Goal: Find specific page/section: Find specific page/section

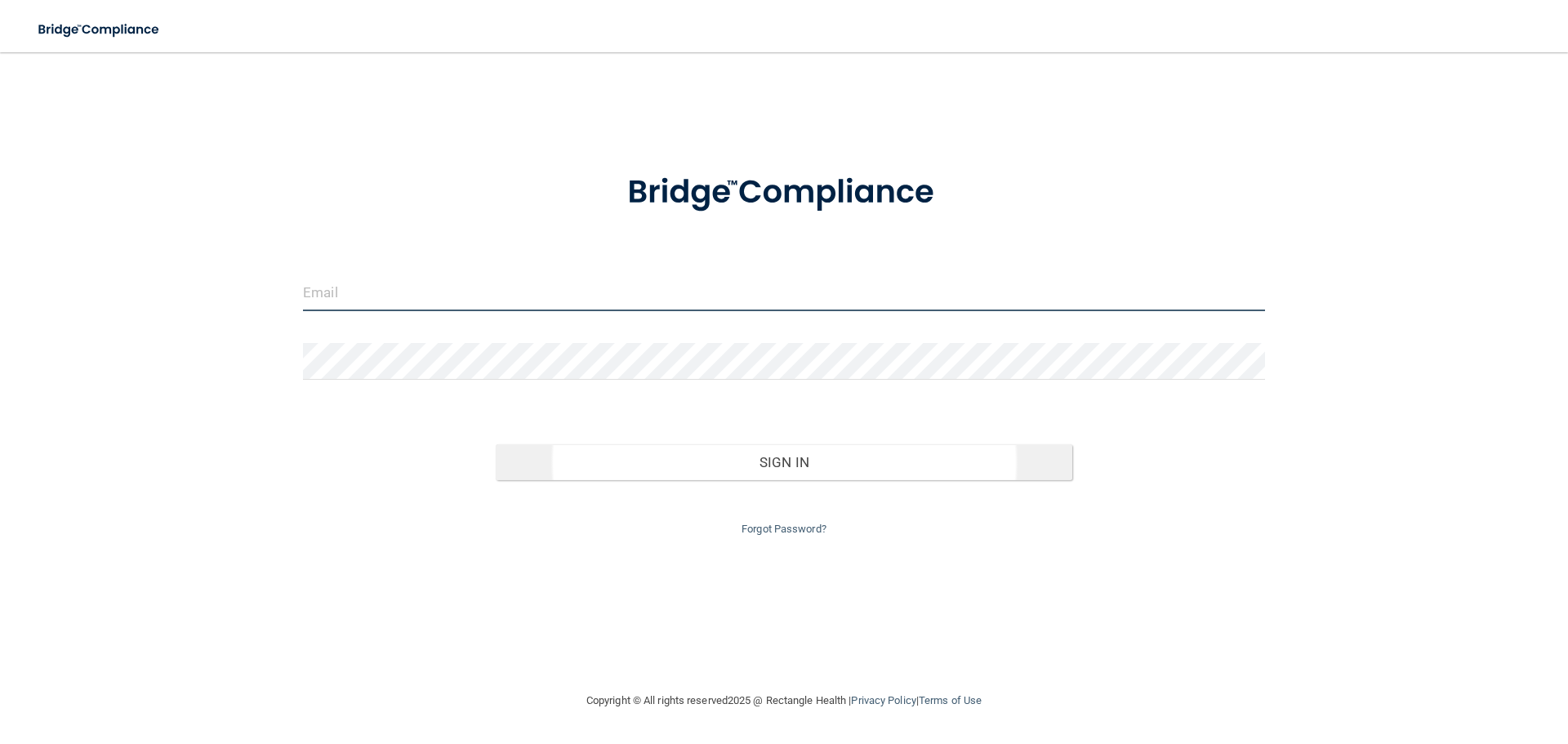
type input "[EMAIL_ADDRESS][PERSON_NAME][DOMAIN_NAME]"
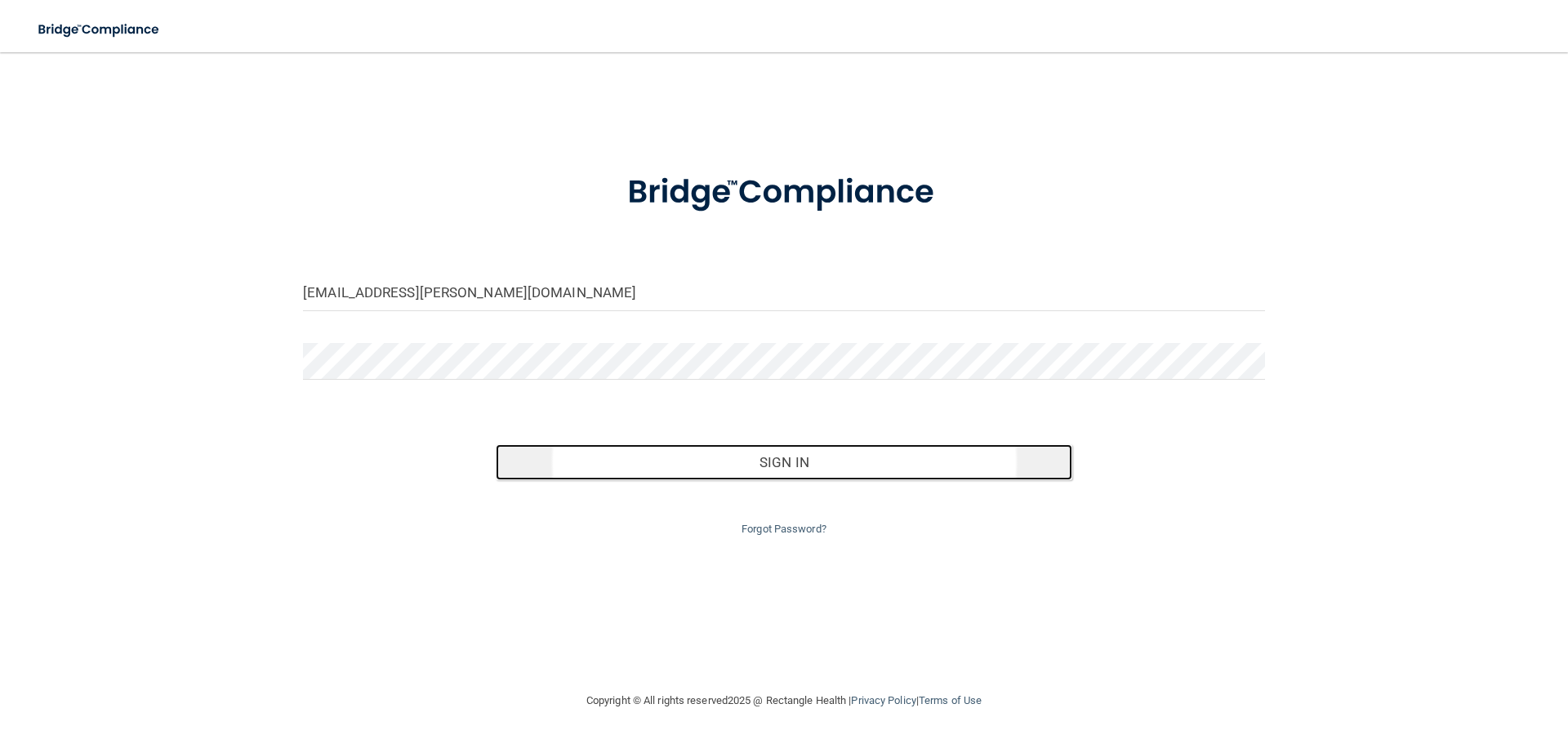
click at [770, 467] on button "Sign In" at bounding box center [784, 461] width 578 height 36
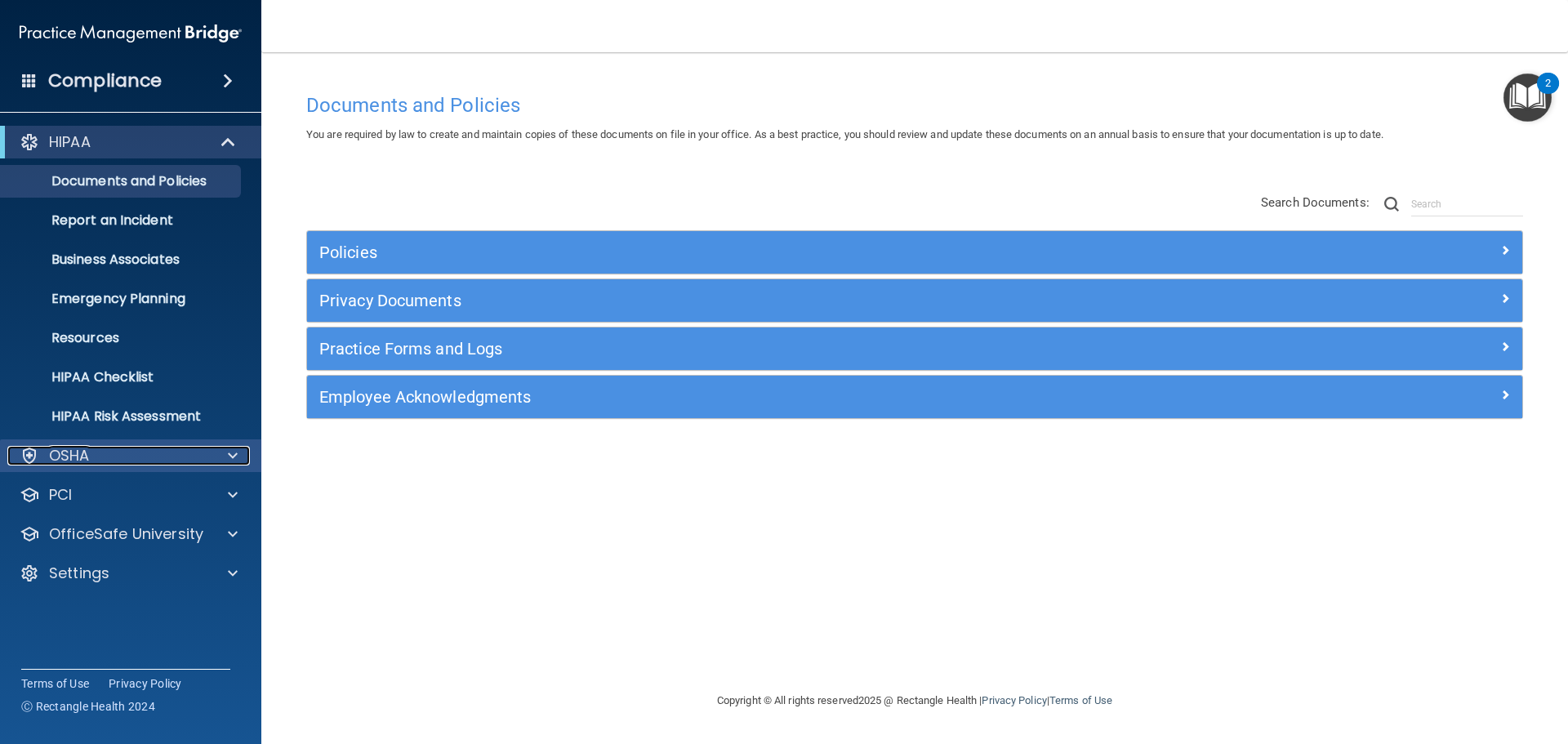
click at [150, 449] on div "OSHA" at bounding box center [108, 455] width 202 height 19
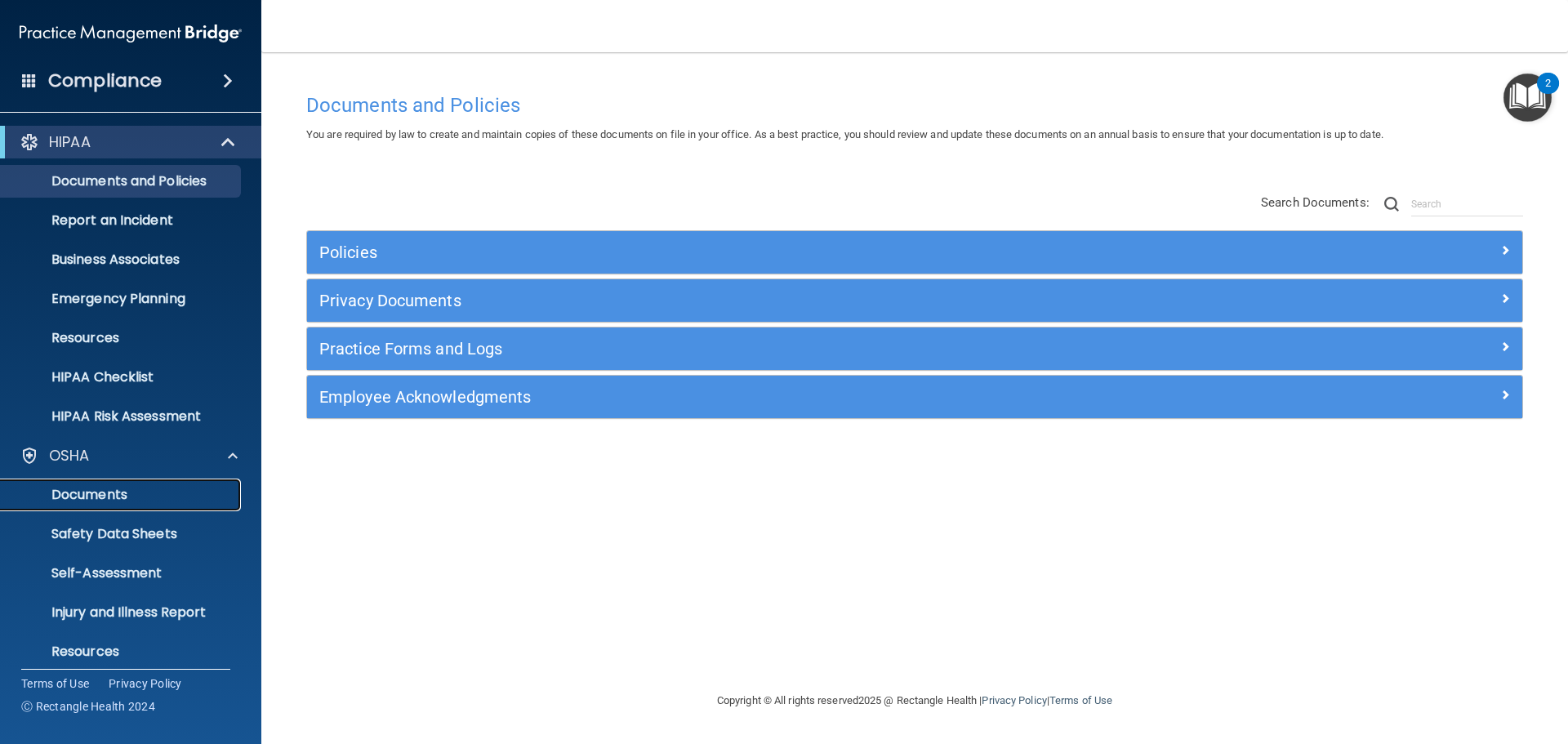
click at [133, 497] on p "Documents" at bounding box center [121, 495] width 223 height 17
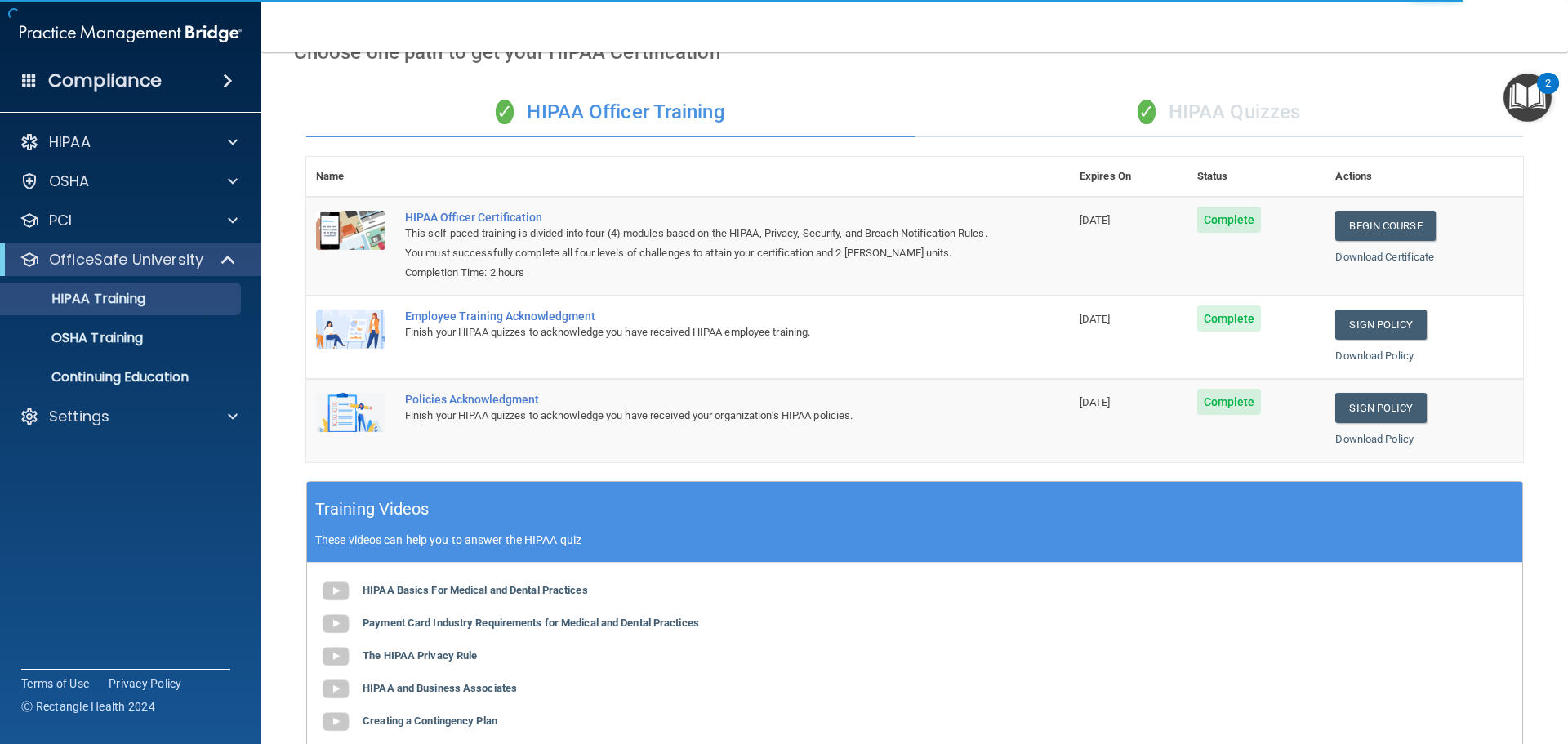
scroll to position [336, 0]
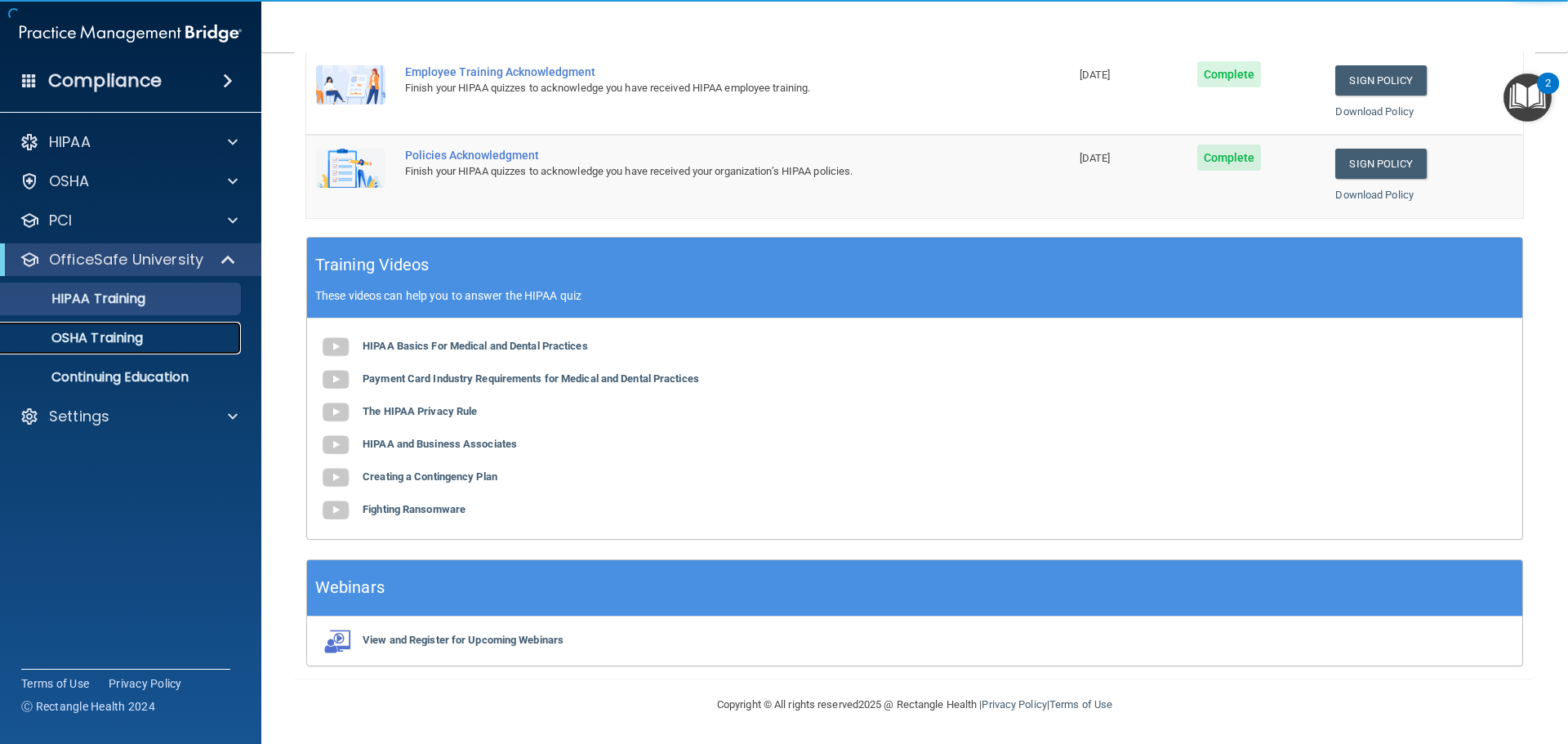
click at [59, 344] on p "OSHA Training" at bounding box center [77, 338] width 133 height 17
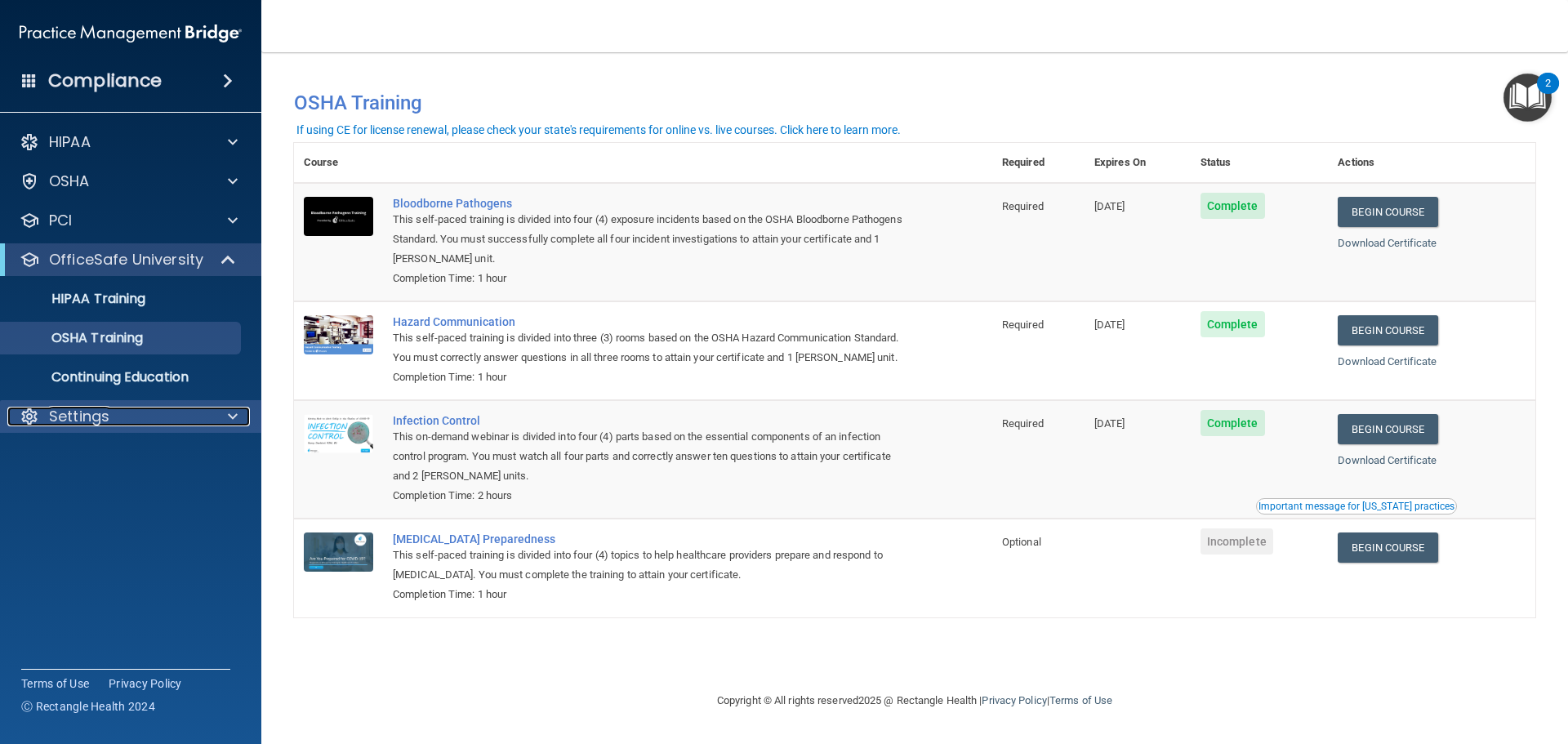
click at [114, 421] on div "Settings" at bounding box center [108, 416] width 202 height 19
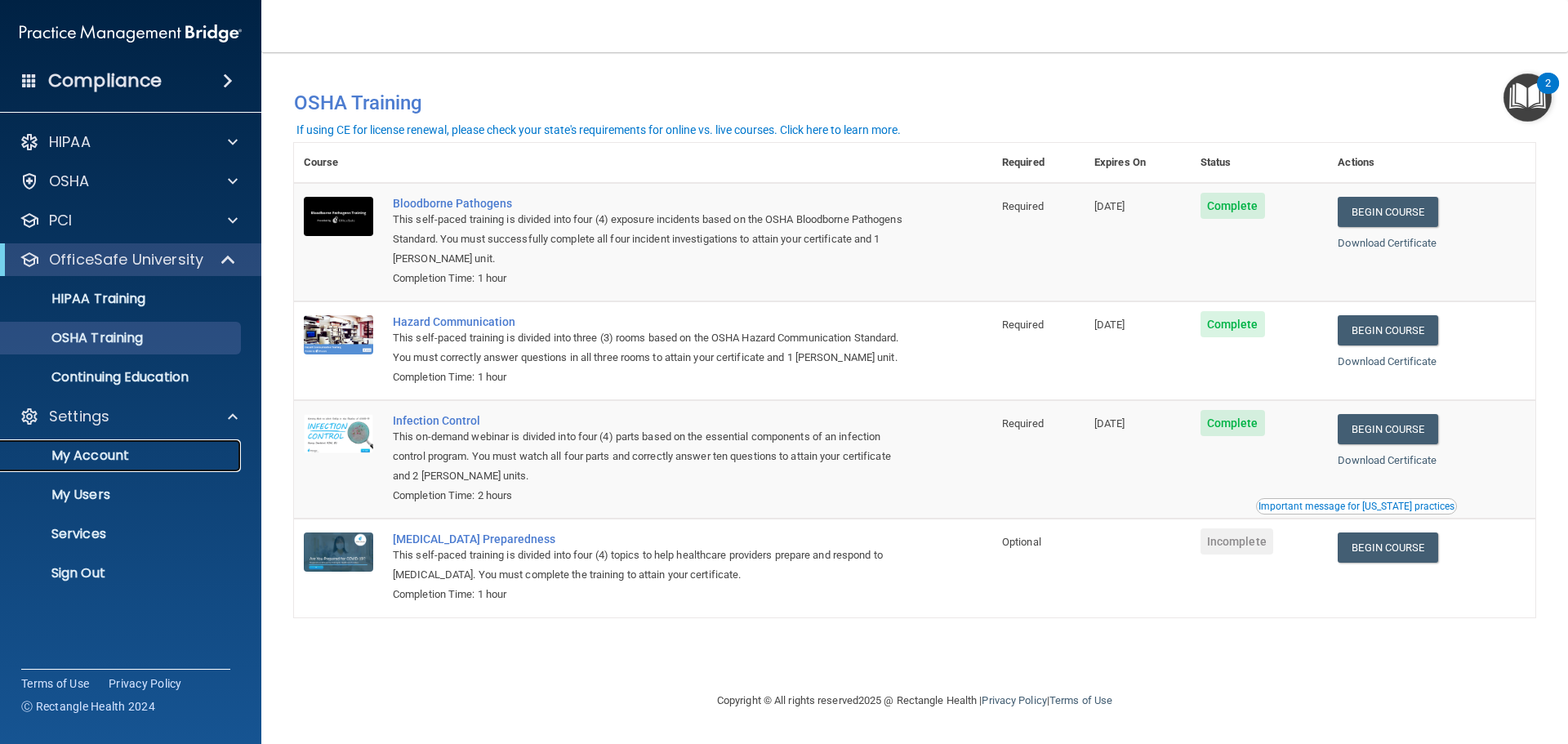
click at [101, 461] on p "My Account" at bounding box center [121, 455] width 223 height 17
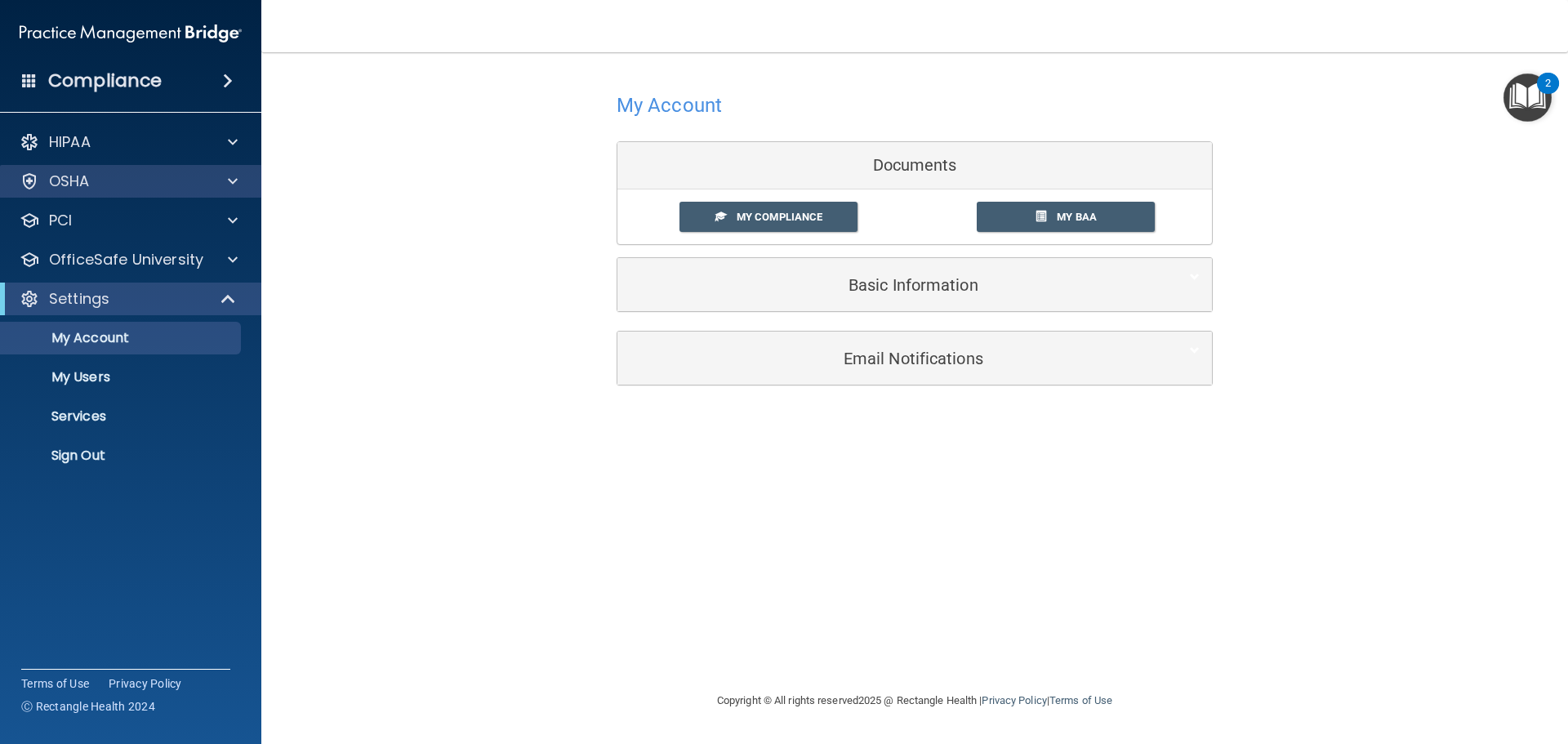
click at [121, 167] on div "OSHA" at bounding box center [131, 181] width 262 height 32
click at [238, 174] on div at bounding box center [230, 181] width 41 height 19
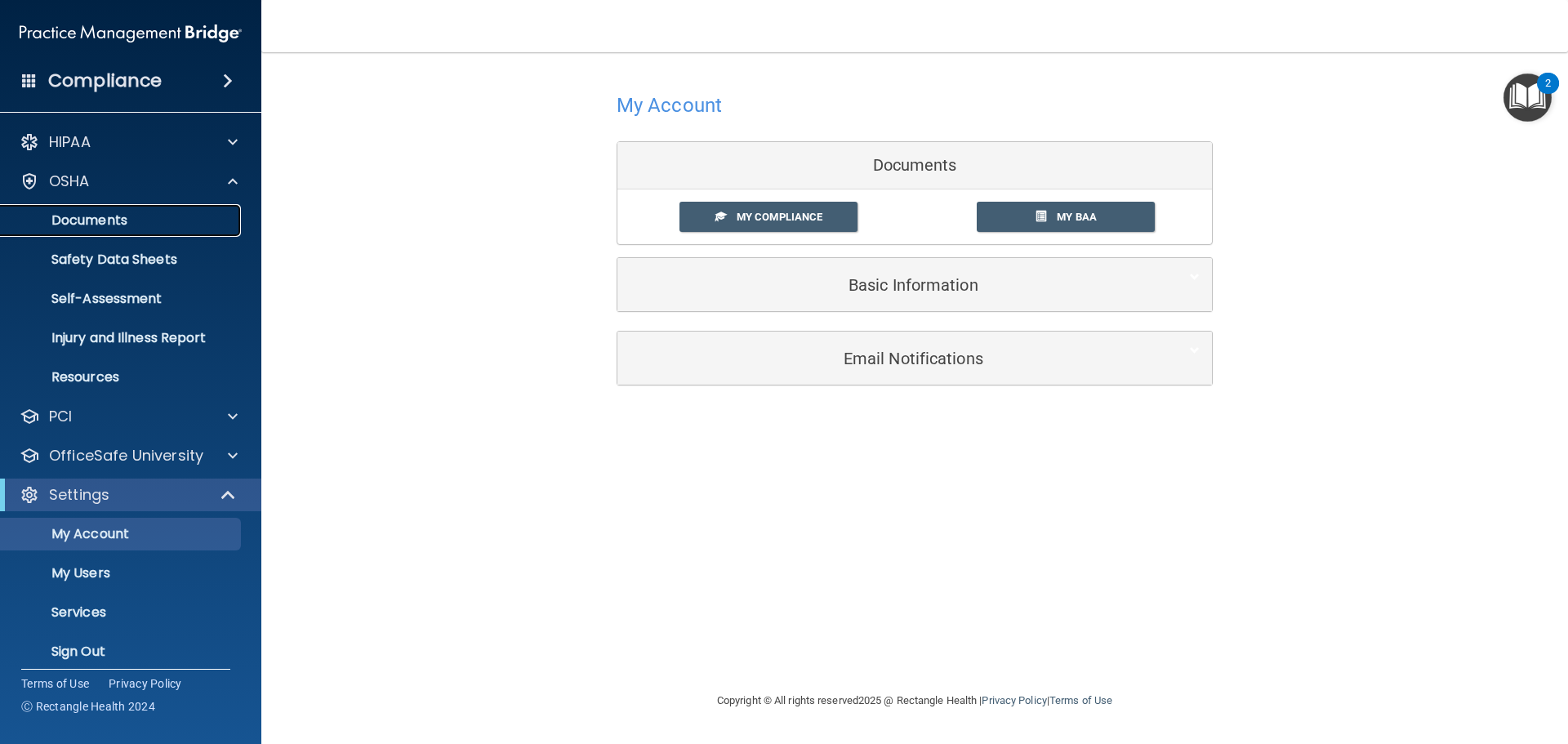
click at [181, 224] on p "Documents" at bounding box center [121, 220] width 223 height 17
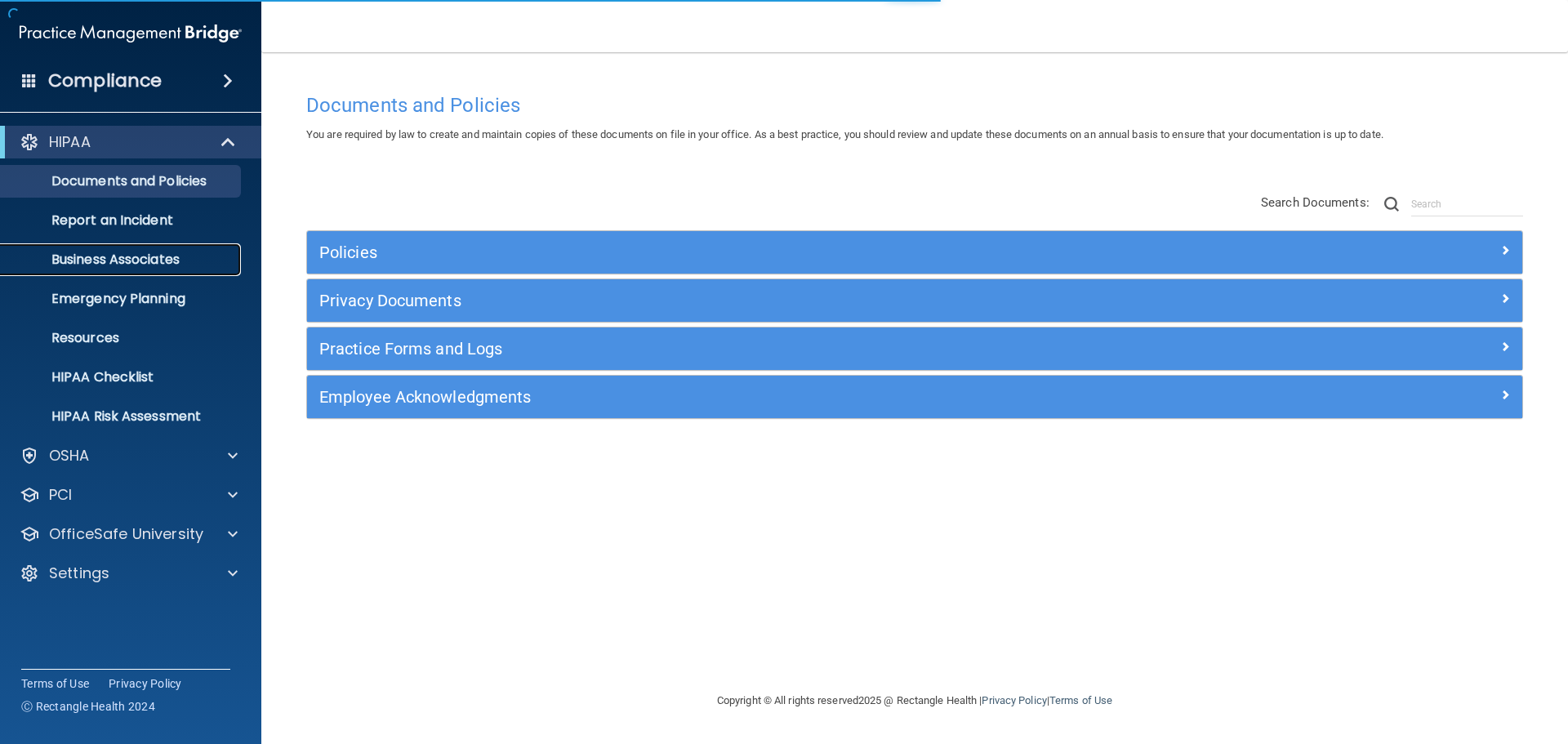
click at [168, 249] on link "Business Associates" at bounding box center [112, 259] width 257 height 32
